Goal: Task Accomplishment & Management: Manage account settings

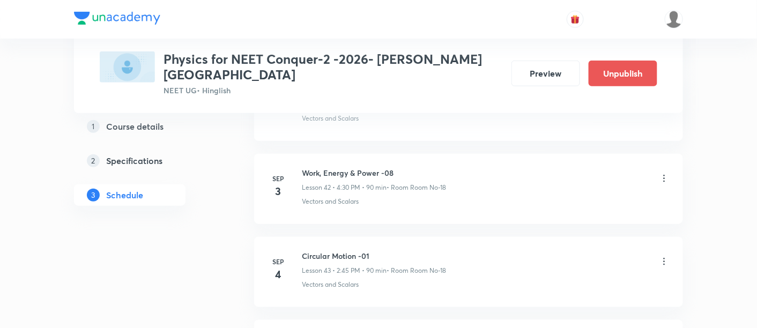
scroll to position [4026, 0]
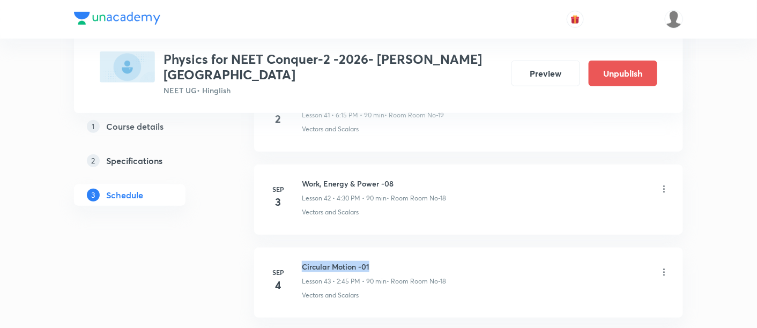
drag, startPoint x: 302, startPoint y: 238, endPoint x: 376, endPoint y: 243, distance: 74.1
click at [376, 261] on h6 "Circular Motion -01" at bounding box center [374, 266] width 144 height 11
copy h6 "Circular Motion -01"
click at [390, 276] on p "• Room Room No-18" at bounding box center [415, 281] width 59 height 10
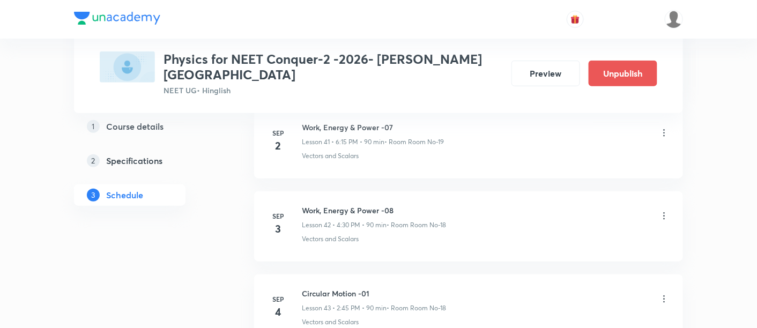
scroll to position [3996, 0]
click at [661, 214] on icon at bounding box center [664, 219] width 11 height 11
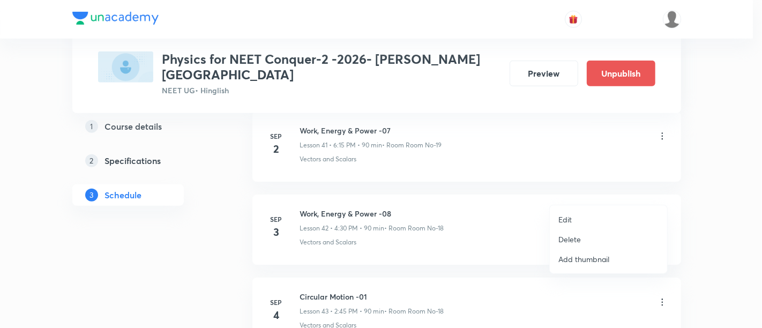
click at [568, 216] on p "Edit" at bounding box center [564, 219] width 13 height 11
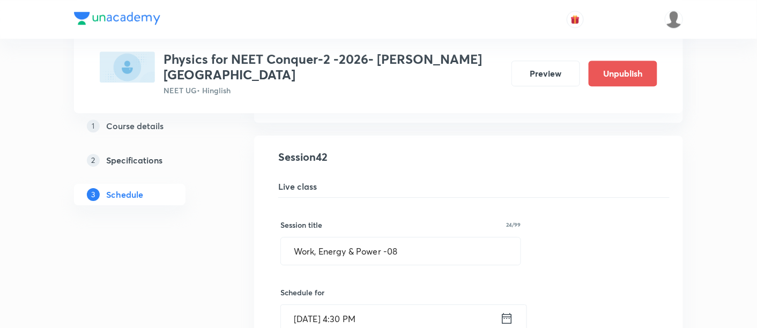
scroll to position [3494, 0]
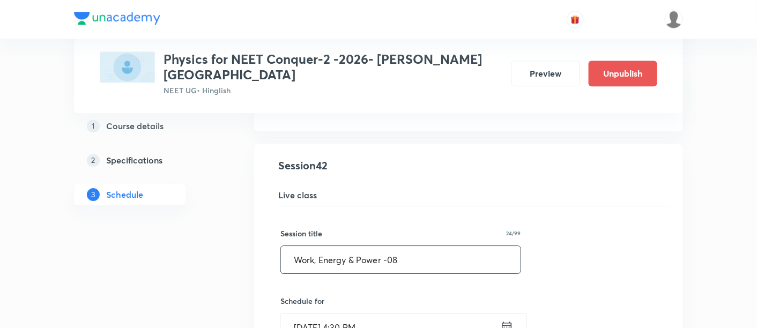
drag, startPoint x: 295, startPoint y: 233, endPoint x: 442, endPoint y: 230, distance: 146.8
click at [442, 246] on input "Work, Energy & Power -08" at bounding box center [401, 259] width 240 height 27
paste input "Circular Motion -01"
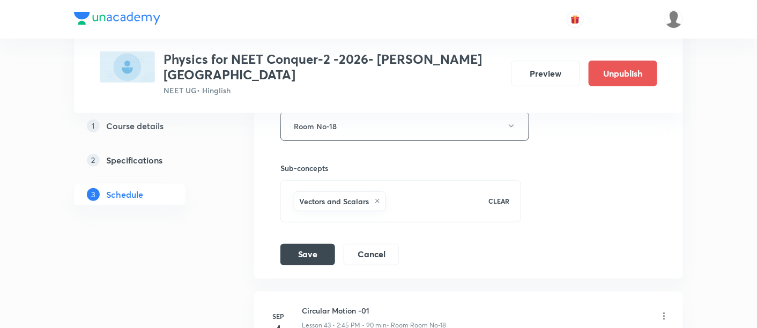
scroll to position [3921, 0]
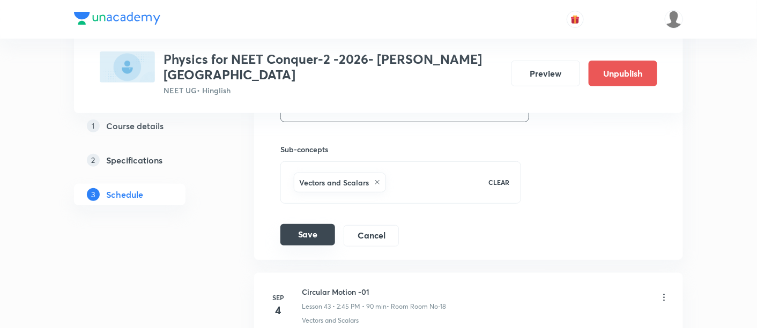
type input "Circular Motion -01"
click at [310, 224] on button "Save" at bounding box center [307, 234] width 55 height 21
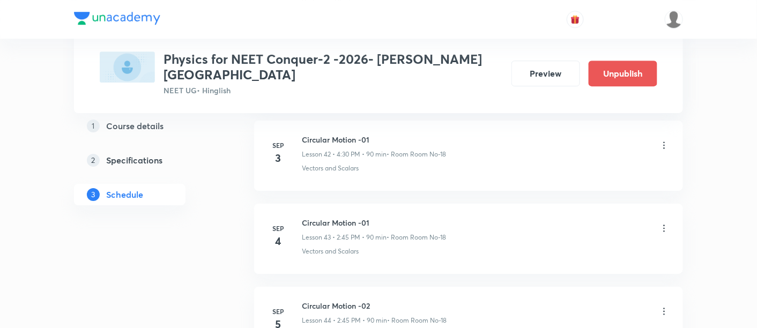
scroll to position [3582, 0]
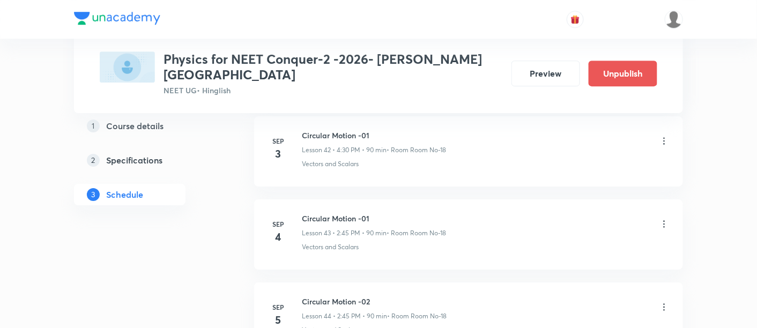
click at [663, 221] on icon at bounding box center [664, 224] width 2 height 7
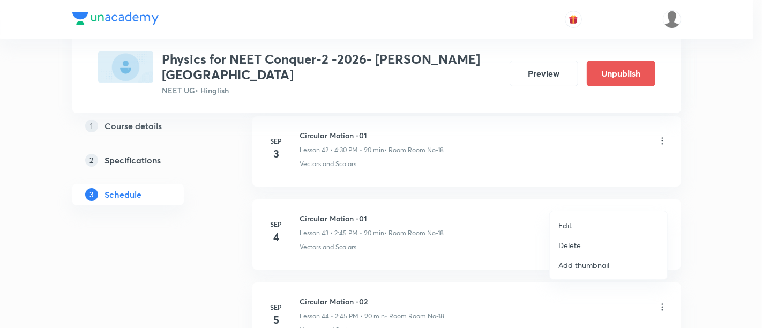
click at [564, 227] on p "Edit" at bounding box center [564, 225] width 13 height 11
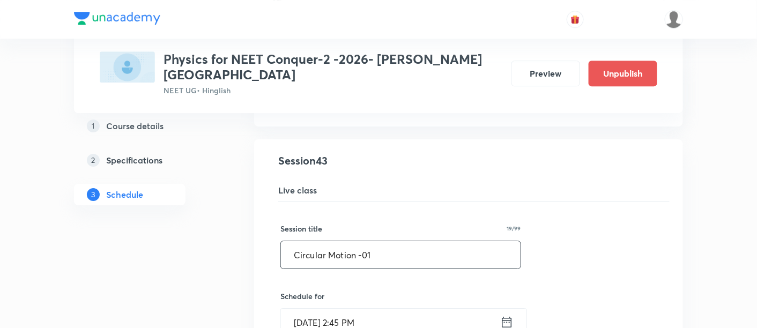
click at [370, 241] on input "Circular Motion -01" at bounding box center [401, 254] width 240 height 27
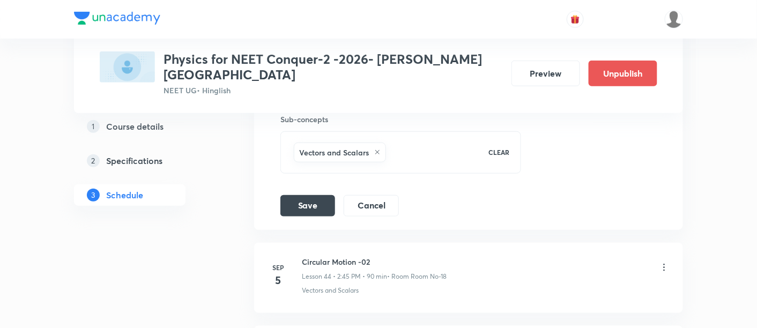
scroll to position [4035, 0]
type input "Circular Motion -02"
click at [302, 193] on button "Save" at bounding box center [307, 203] width 55 height 21
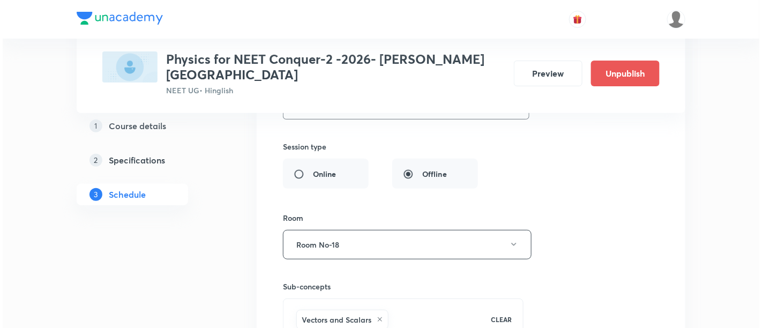
scroll to position [3900, 0]
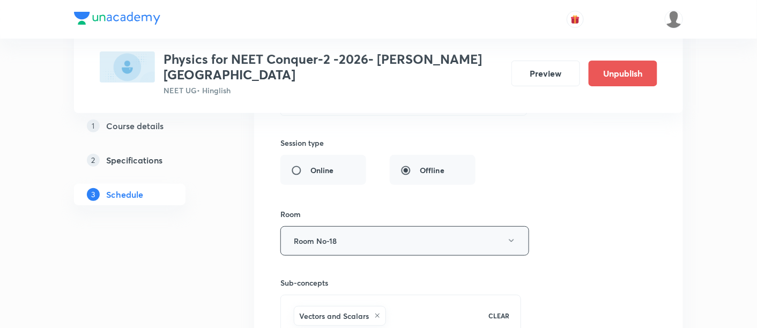
click at [511, 239] on icon "button" at bounding box center [511, 240] width 5 height 3
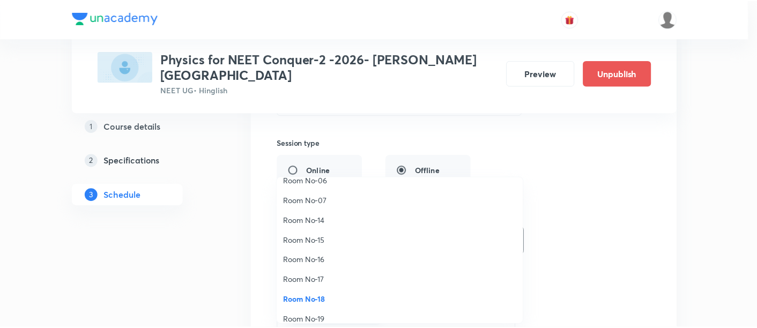
scroll to position [113, 0]
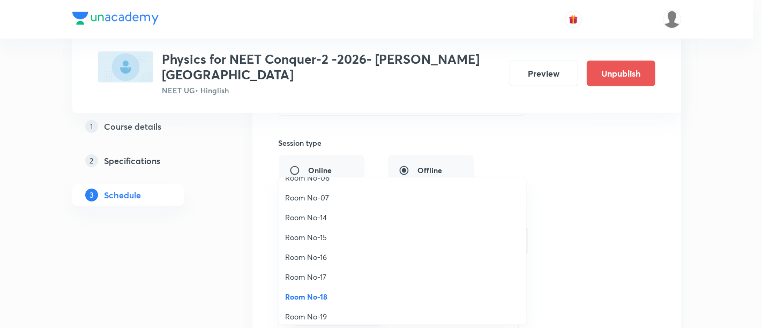
click at [317, 256] on span "Room No-16" at bounding box center [402, 256] width 235 height 11
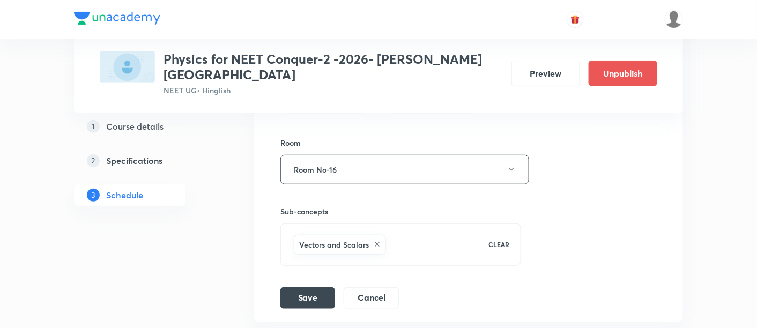
scroll to position [3975, 0]
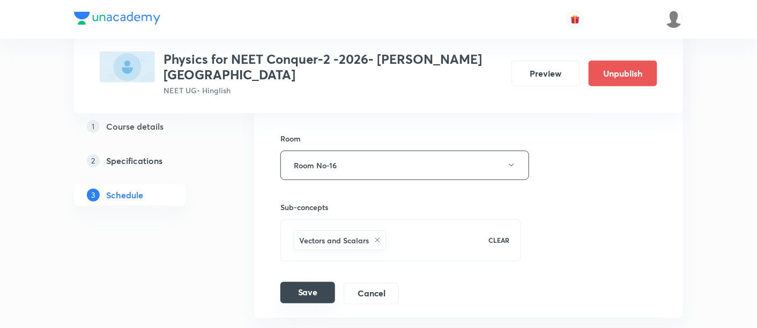
click at [316, 282] on button "Save" at bounding box center [307, 292] width 55 height 21
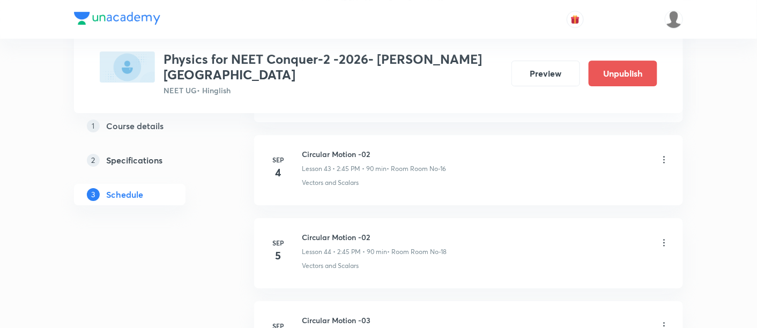
scroll to position [3652, 0]
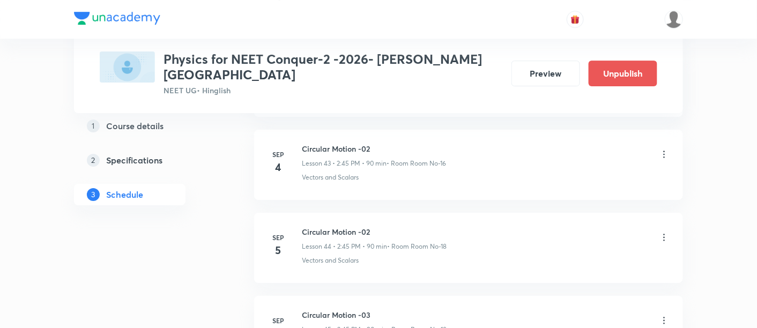
click at [663, 232] on icon at bounding box center [664, 237] width 11 height 11
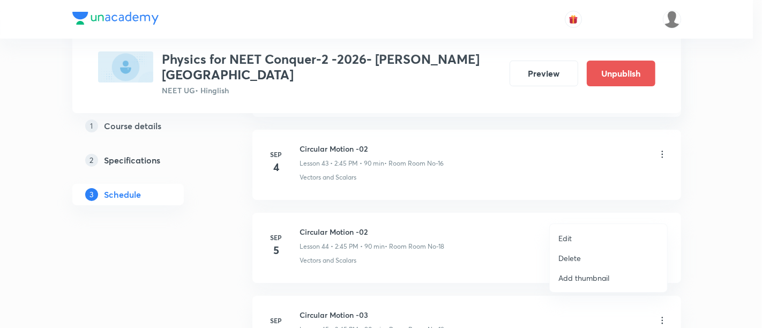
click at [562, 238] on p "Edit" at bounding box center [564, 238] width 13 height 11
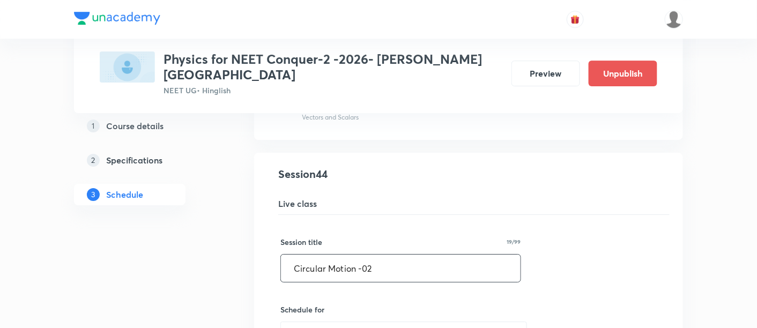
click at [383, 255] on input "Circular Motion -02" at bounding box center [401, 268] width 240 height 27
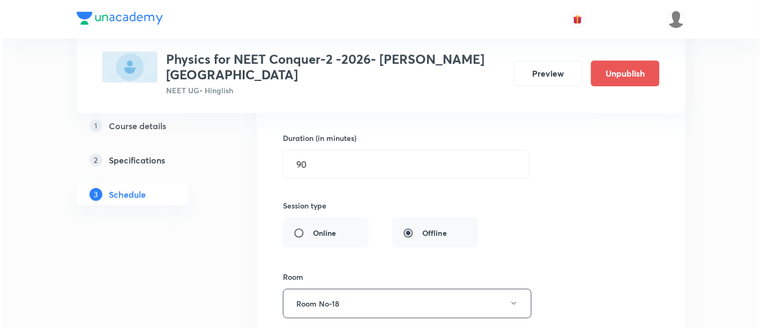
scroll to position [3898, 0]
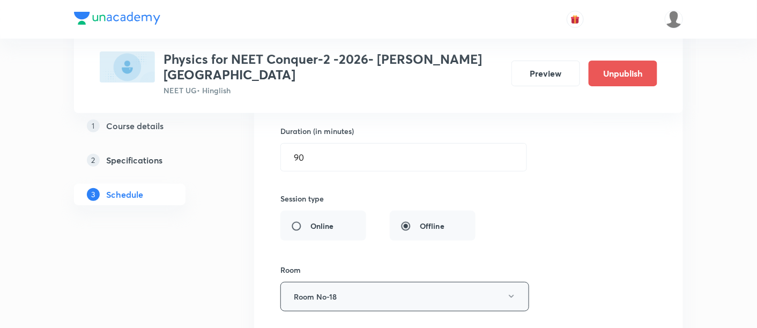
type input "Circular Motion -03"
click at [509, 292] on icon "button" at bounding box center [511, 296] width 9 height 9
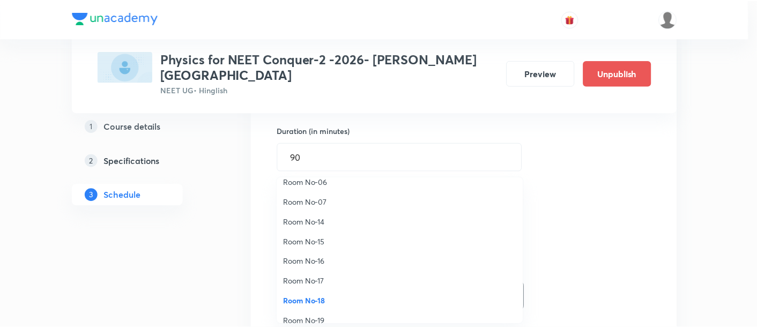
scroll to position [109, 0]
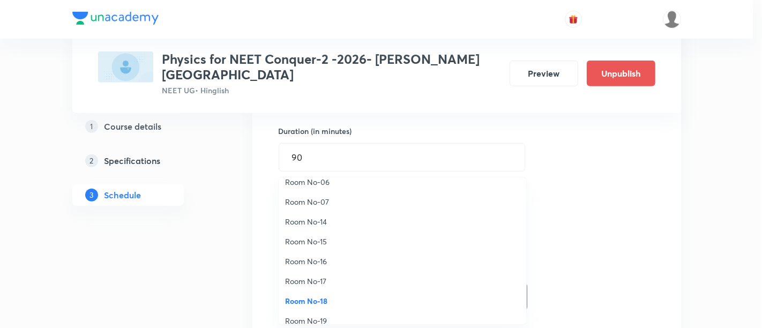
click at [322, 259] on span "Room No-16" at bounding box center [402, 261] width 235 height 11
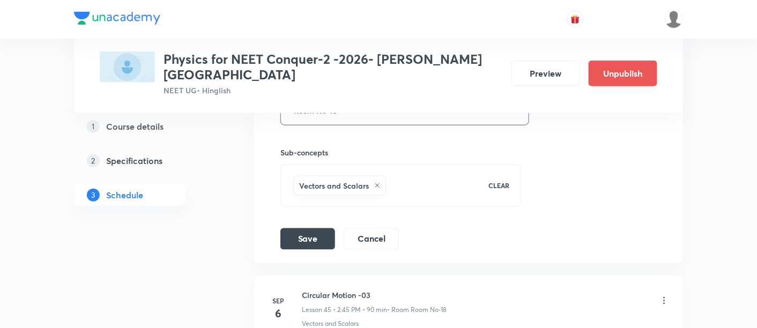
scroll to position [4084, 0]
click at [322, 227] on button "Save" at bounding box center [307, 237] width 55 height 21
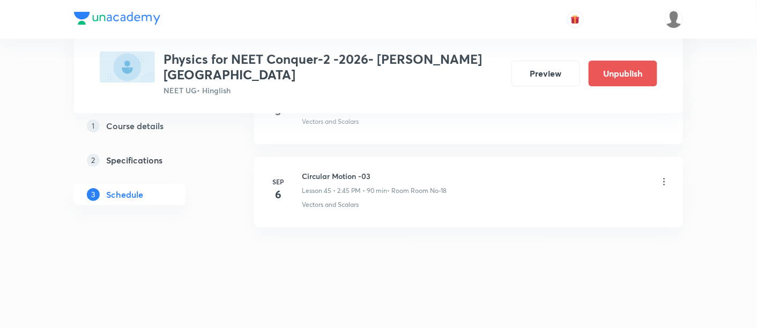
scroll to position [3763, 0]
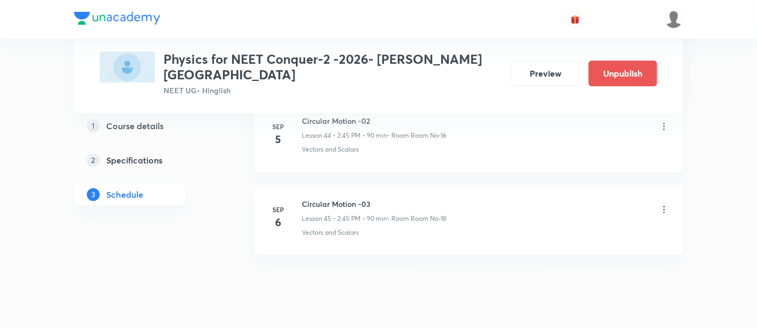
click at [666, 204] on icon at bounding box center [664, 209] width 11 height 11
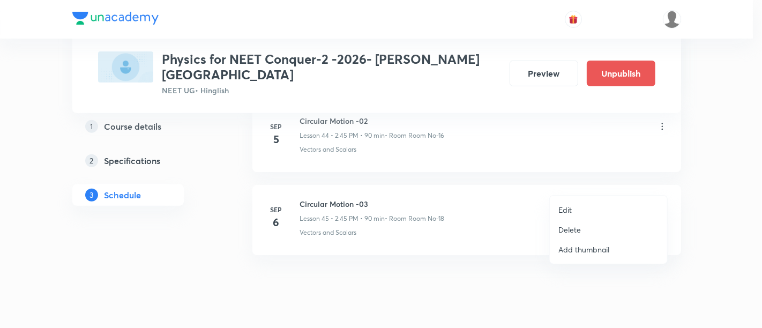
click at [562, 211] on p "Edit" at bounding box center [564, 209] width 13 height 11
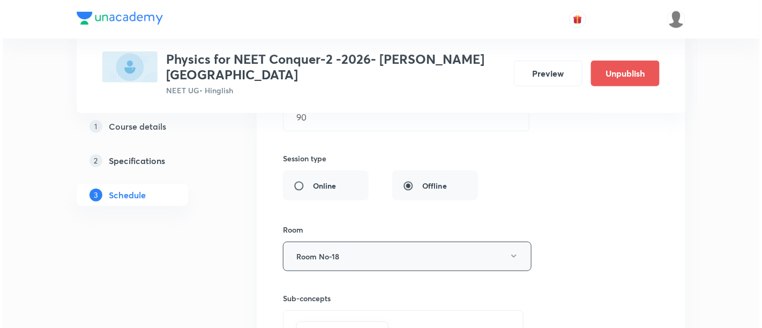
scroll to position [4025, 0]
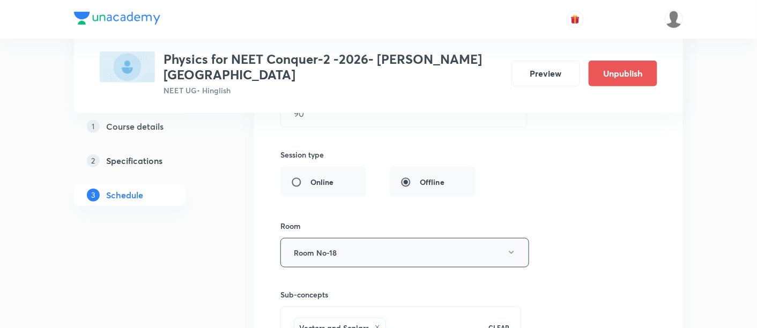
click at [513, 238] on button "Room No-18" at bounding box center [404, 252] width 249 height 29
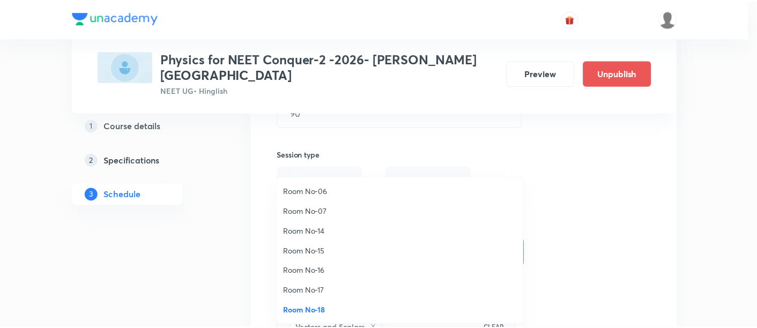
scroll to position [119, 0]
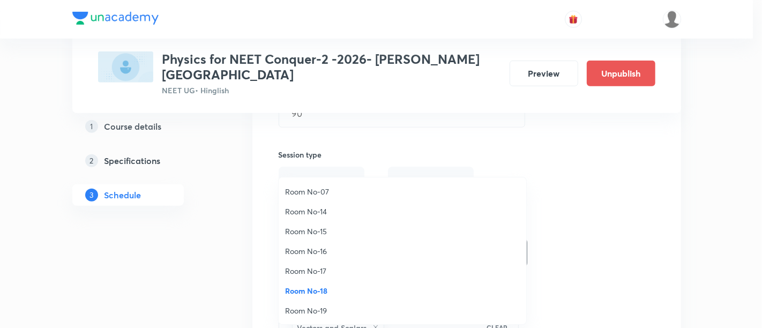
click at [322, 250] on span "Room No-16" at bounding box center [402, 250] width 235 height 11
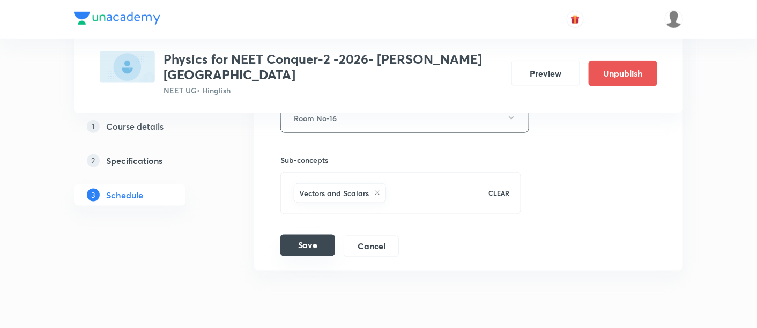
scroll to position [4164, 0]
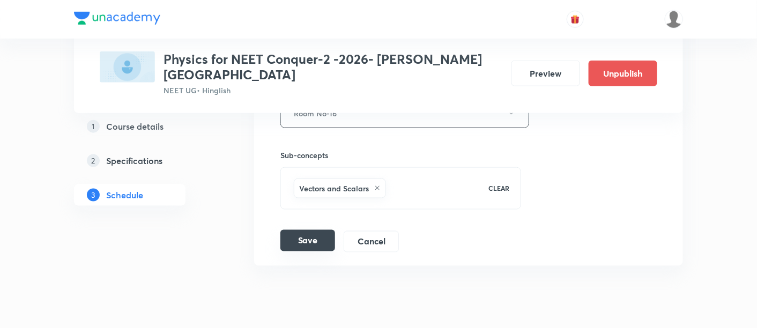
click at [322, 230] on button "Save" at bounding box center [307, 240] width 55 height 21
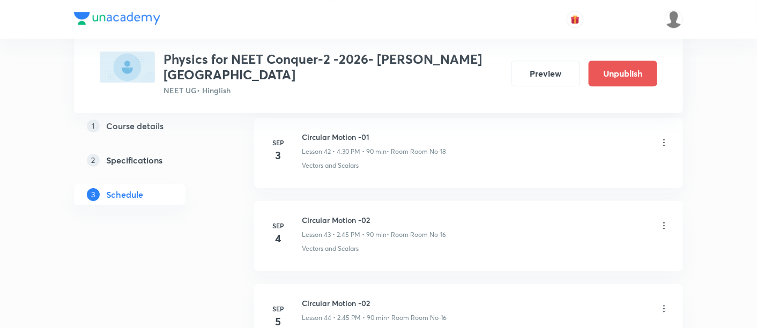
scroll to position [3569, 0]
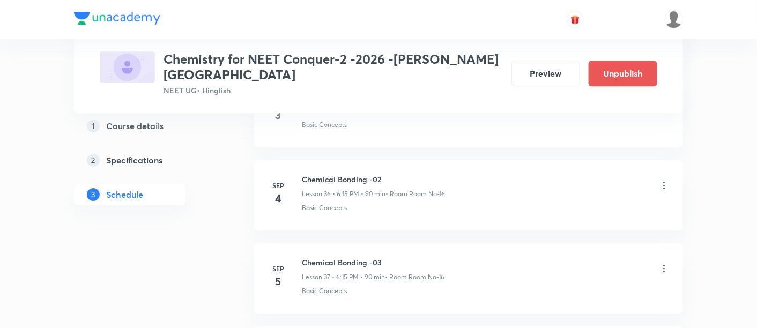
scroll to position [3444, 0]
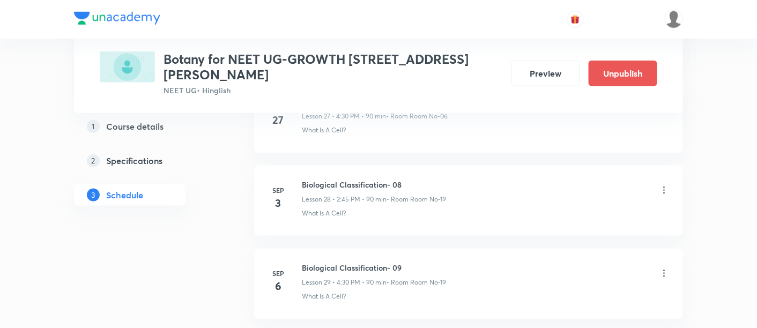
scroll to position [2929, 0]
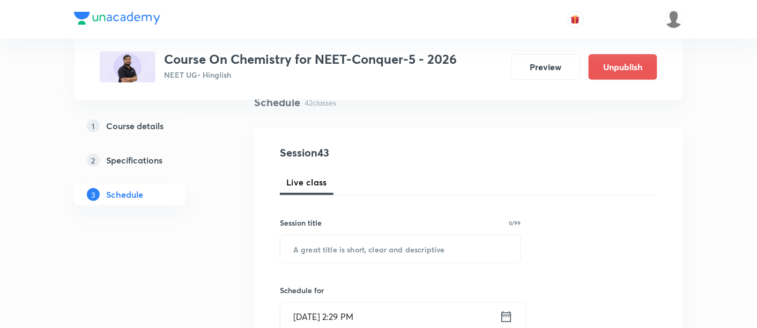
scroll to position [93, 0]
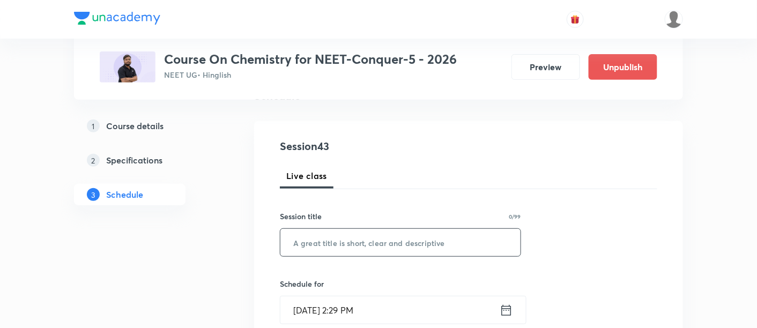
click at [328, 244] on input "text" at bounding box center [400, 242] width 240 height 27
click at [315, 243] on input "Extra Class of Chemistry ( Periodic Table and Periodic Properties )" at bounding box center [400, 242] width 240 height 27
click at [423, 240] on input "Extra Class of Chemistry ( Periodic Table and Periodic Properties )" at bounding box center [400, 242] width 240 height 27
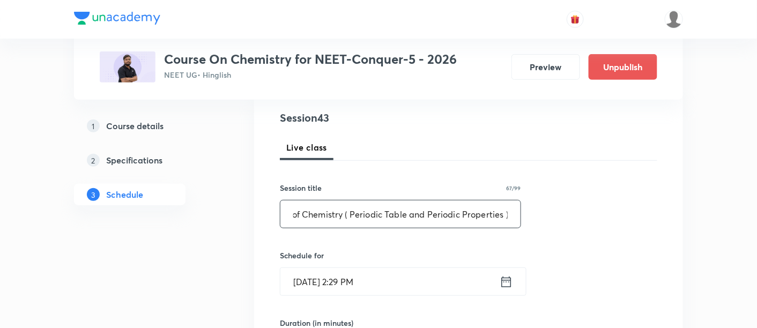
scroll to position [173, 0]
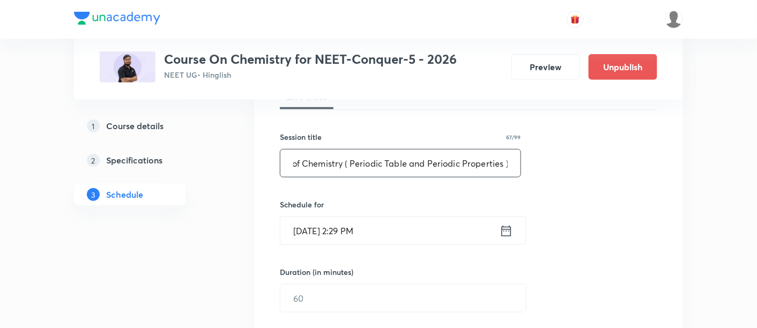
type input "Extra Class of Chemistry ( Periodic Table and Periodic Properties )"
click at [506, 229] on icon at bounding box center [505, 230] width 13 height 15
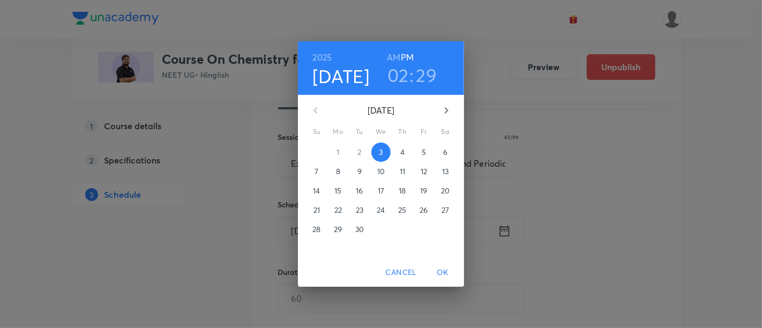
click at [444, 154] on p "6" at bounding box center [445, 152] width 4 height 11
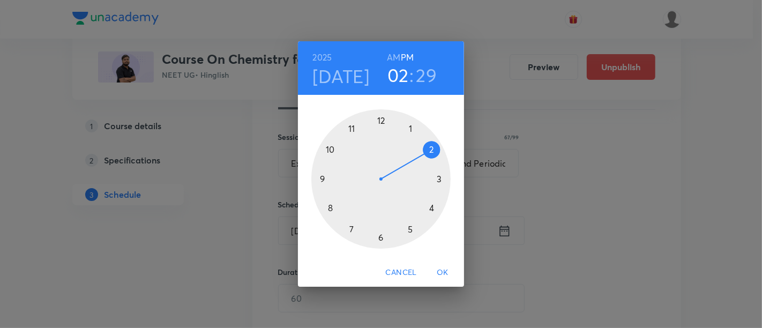
click at [411, 229] on div at bounding box center [380, 178] width 139 height 139
click at [382, 121] on div at bounding box center [380, 178] width 139 height 139
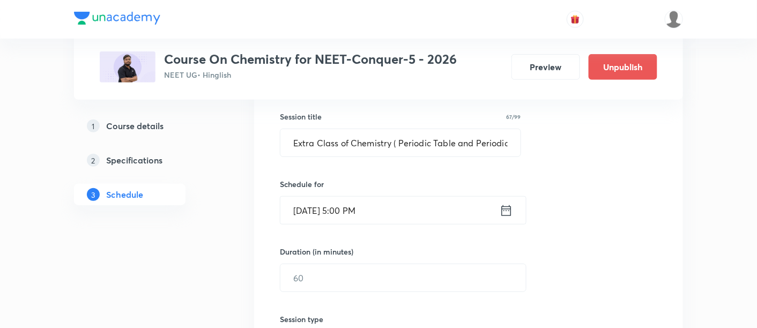
scroll to position [236, 0]
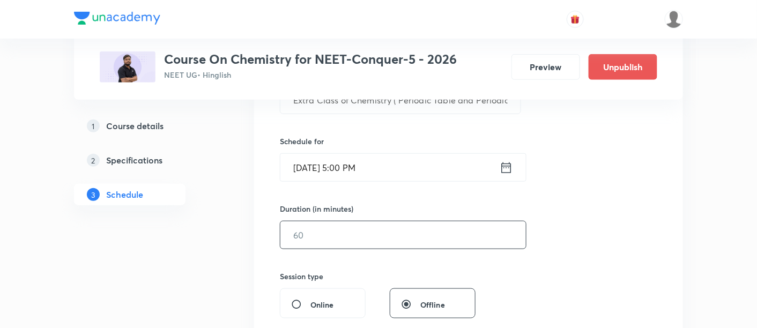
click at [395, 238] on input "text" at bounding box center [402, 234] width 245 height 27
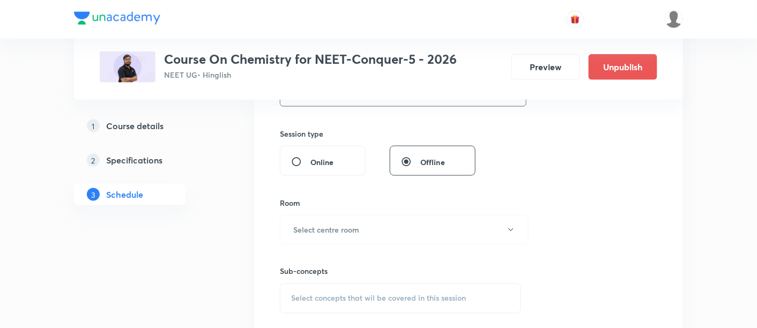
scroll to position [381, 0]
type input "120"
click at [390, 221] on button "Select centre room" at bounding box center [404, 226] width 249 height 29
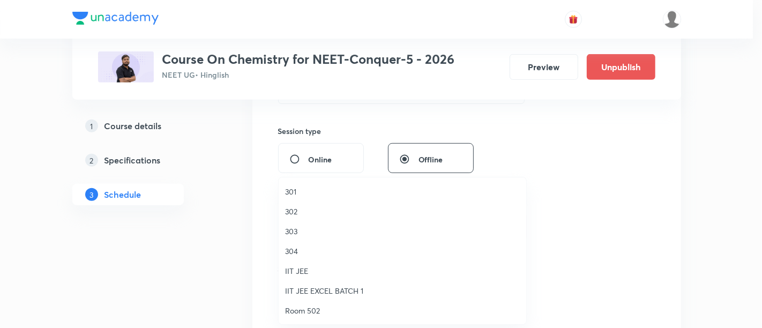
click at [288, 231] on span "303" at bounding box center [402, 231] width 235 height 11
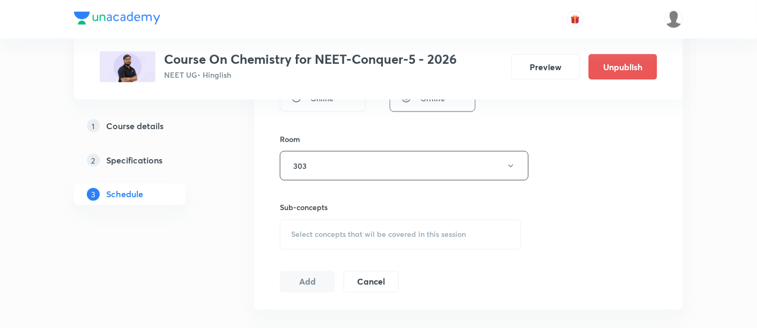
scroll to position [446, 0]
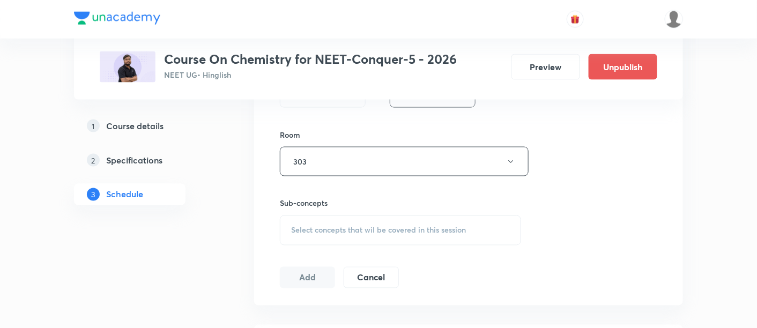
click at [439, 235] on div "Select concepts that wil be covered in this session" at bounding box center [400, 230] width 241 height 30
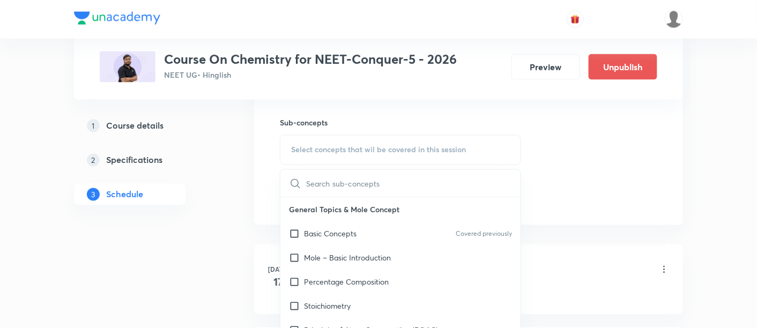
scroll to position [529, 0]
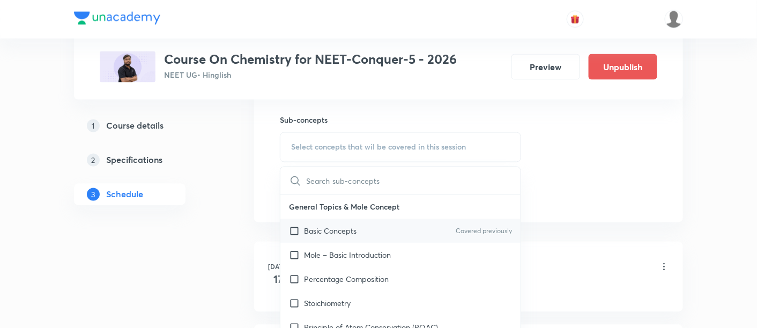
click at [341, 230] on p "Basic Concepts" at bounding box center [330, 231] width 53 height 11
checkbox input "true"
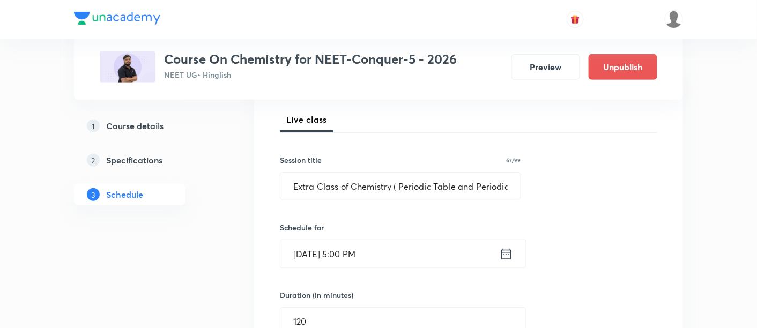
scroll to position [148, 0]
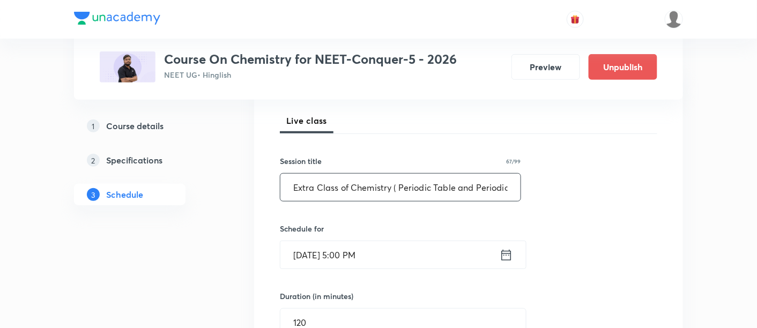
click at [454, 190] on input "Extra Class of Chemistry ( Periodic Table and Periodic Properties )" at bounding box center [400, 187] width 240 height 27
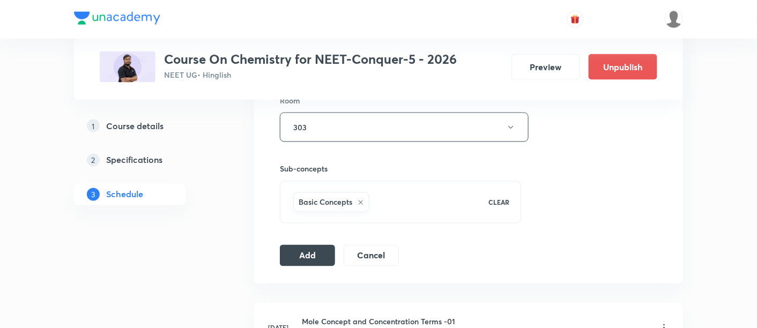
scroll to position [484, 0]
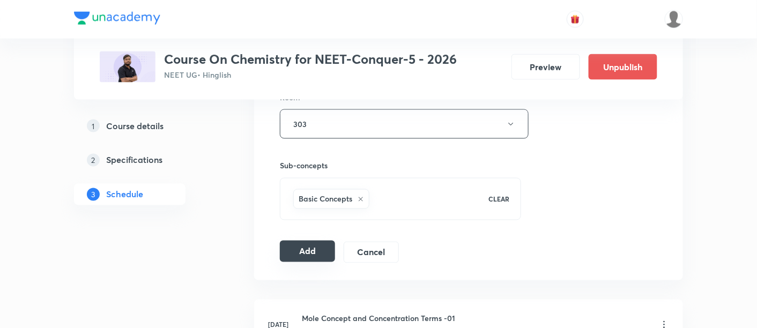
click at [307, 248] on button "Add" at bounding box center [307, 251] width 55 height 21
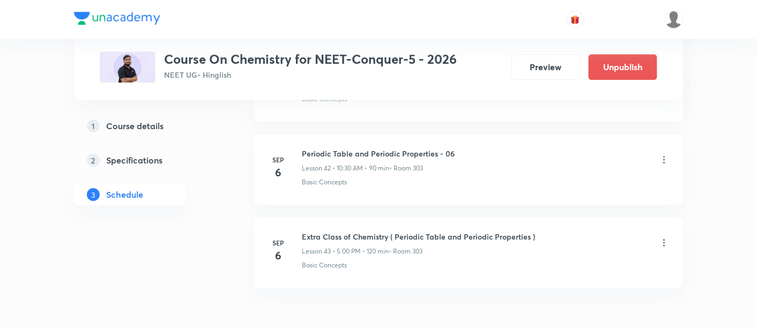
scroll to position [3597, 0]
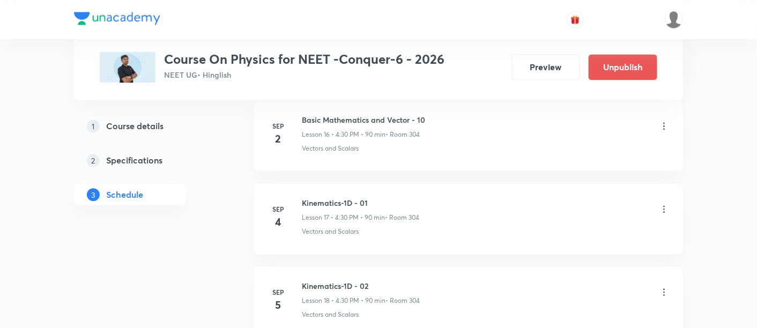
scroll to position [1917, 0]
